Goal: Book appointment/travel/reservation

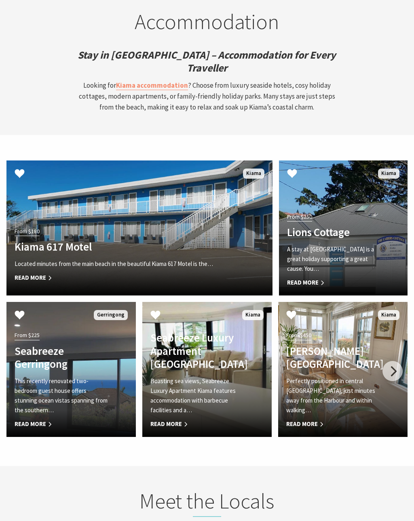
scroll to position [2457, 0]
click at [342, 345] on h4 "[PERSON_NAME][GEOGRAPHIC_DATA]" at bounding box center [333, 358] width 94 height 26
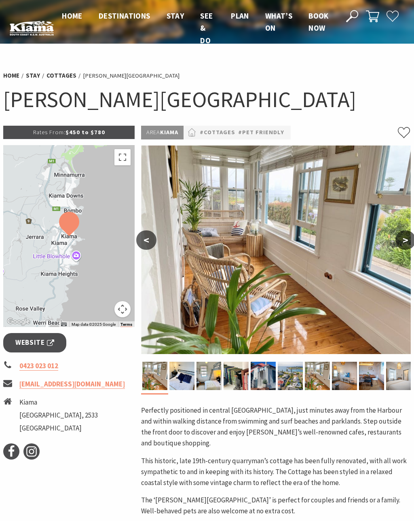
click at [404, 245] on button ">" at bounding box center [405, 239] width 20 height 19
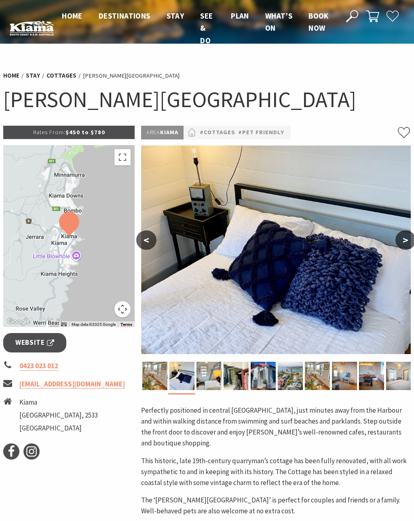
click at [403, 241] on button ">" at bounding box center [405, 239] width 20 height 19
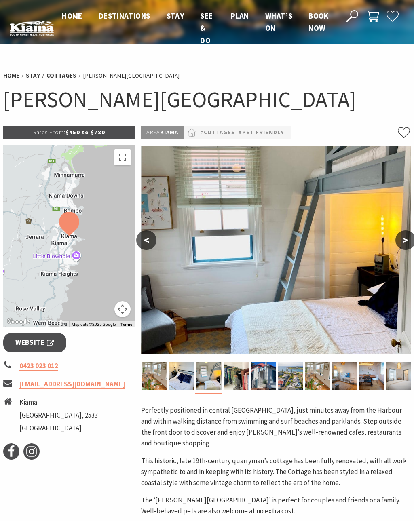
click at [402, 238] on button ">" at bounding box center [405, 239] width 20 height 19
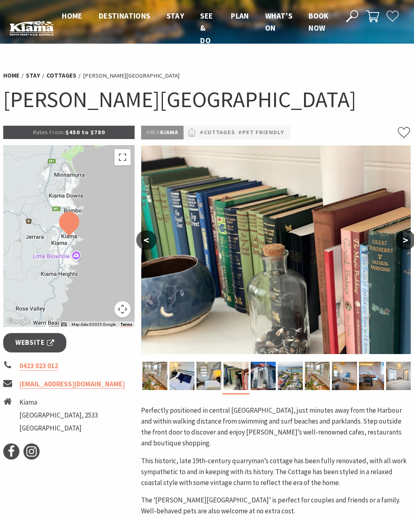
click at [399, 239] on button ">" at bounding box center [405, 239] width 20 height 19
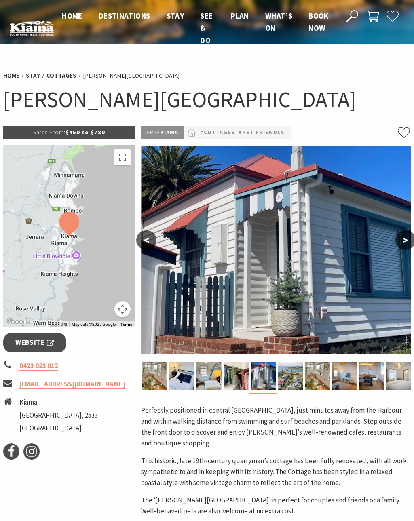
click at [402, 238] on button ">" at bounding box center [405, 239] width 20 height 19
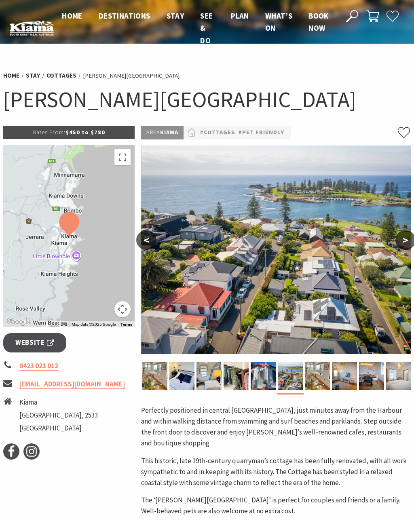
click at [403, 241] on button ">" at bounding box center [405, 239] width 20 height 19
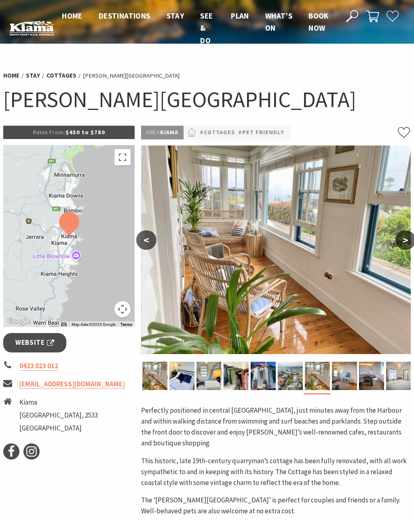
click at [409, 239] on button ">" at bounding box center [405, 239] width 20 height 19
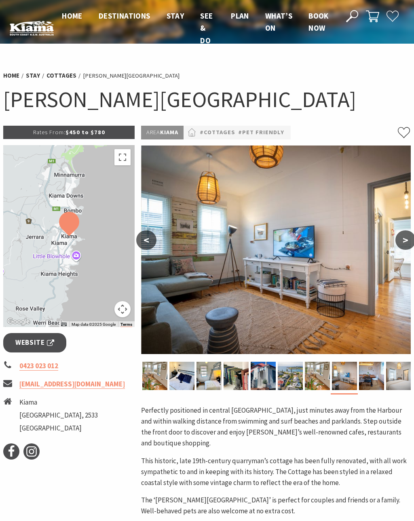
click at [408, 243] on button ">" at bounding box center [405, 239] width 20 height 19
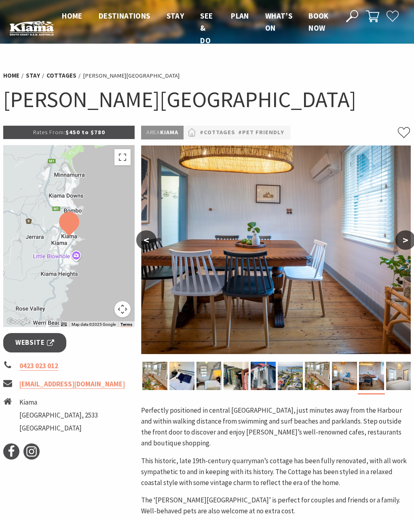
click at [411, 240] on button ">" at bounding box center [405, 239] width 20 height 19
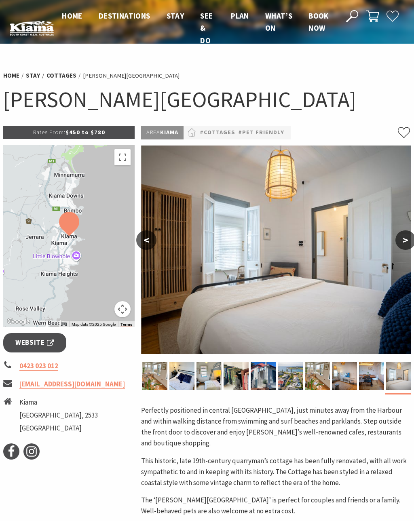
click at [405, 241] on button ">" at bounding box center [405, 239] width 20 height 19
click at [410, 241] on button ">" at bounding box center [405, 239] width 20 height 19
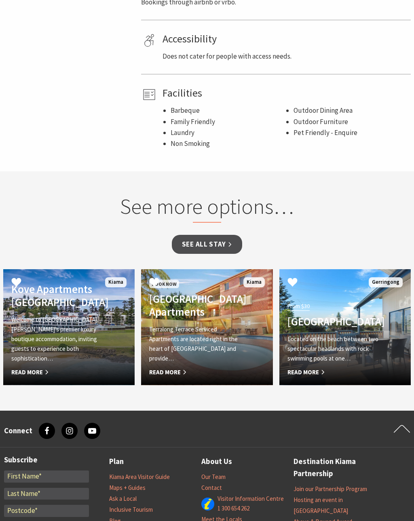
scroll to position [527, 0]
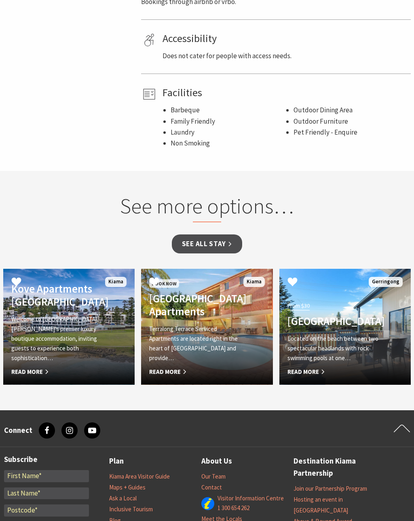
click at [190, 299] on h4 "Terralong Terrace Apartments" at bounding box center [197, 305] width 96 height 26
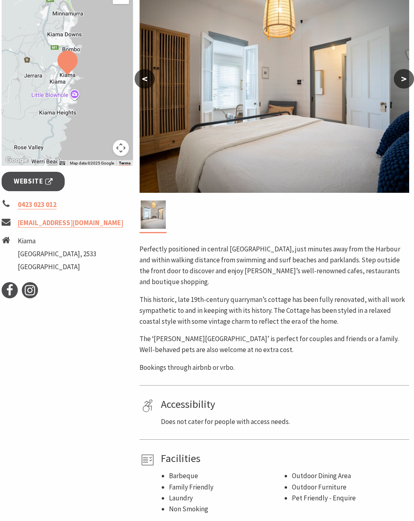
scroll to position [161, 2]
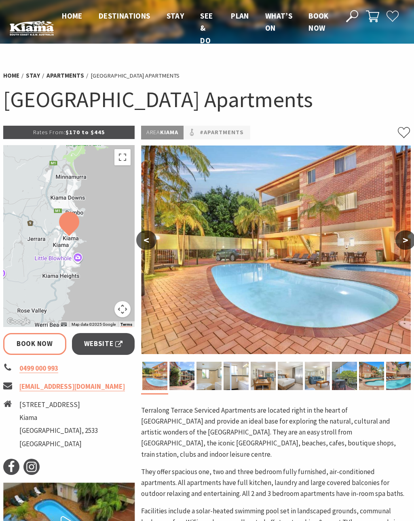
select select "3"
select select "2"
click at [403, 240] on button ">" at bounding box center [405, 239] width 20 height 19
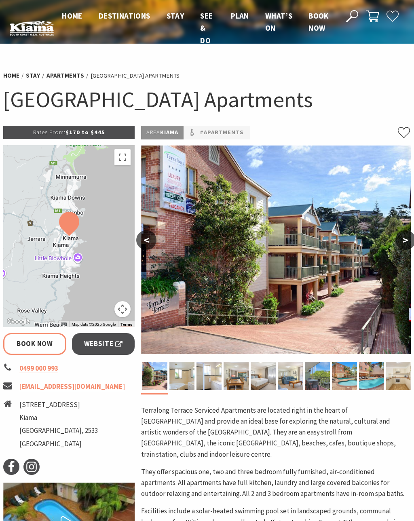
click at [408, 243] on button ">" at bounding box center [405, 239] width 20 height 19
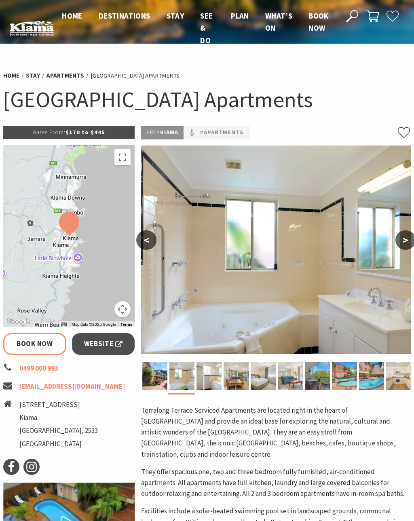
click at [405, 240] on button ">" at bounding box center [405, 239] width 20 height 19
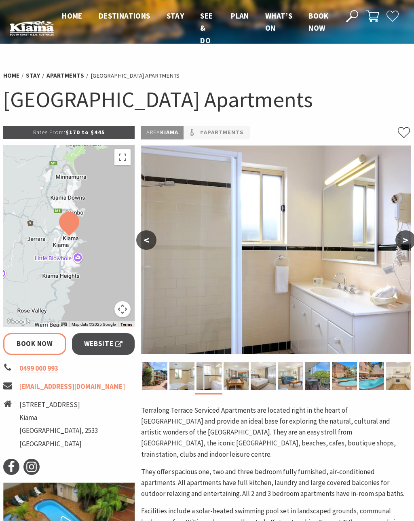
click at [409, 241] on button ">" at bounding box center [405, 239] width 20 height 19
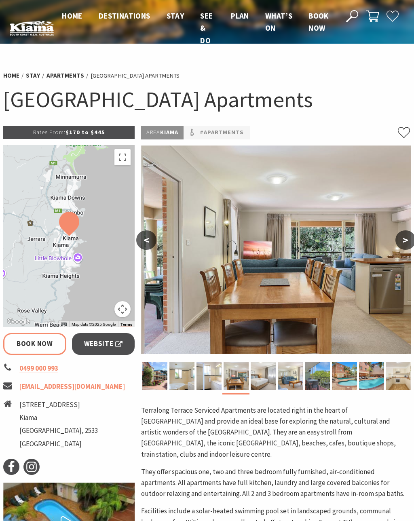
click at [403, 241] on button ">" at bounding box center [405, 239] width 20 height 19
